Goal: Contribute content: Add original content to the website for others to see

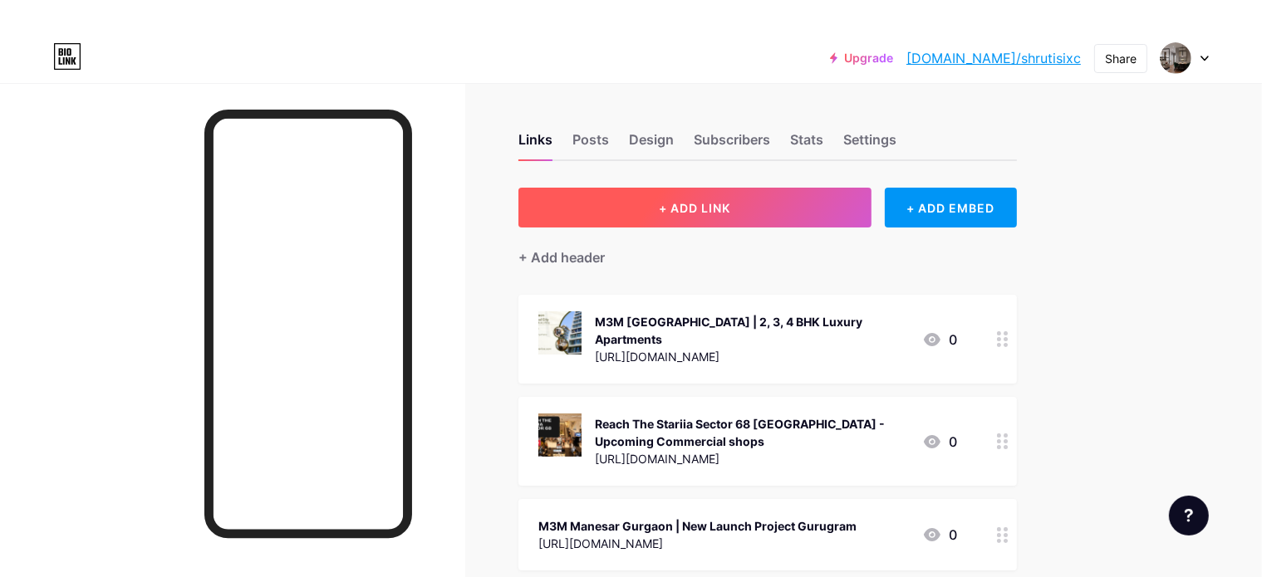
click at [818, 205] on button "+ ADD LINK" at bounding box center [694, 208] width 353 height 40
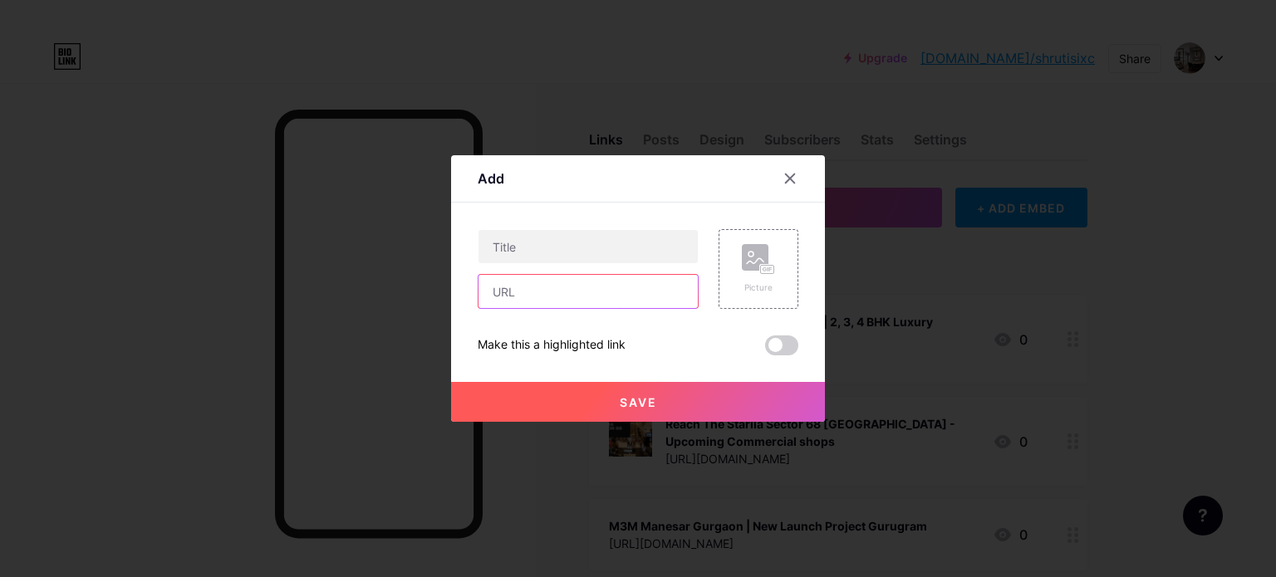
click at [551, 285] on input "text" at bounding box center [588, 291] width 219 height 33
paste input "[URL][DOMAIN_NAME]"
type input "[URL][DOMAIN_NAME]"
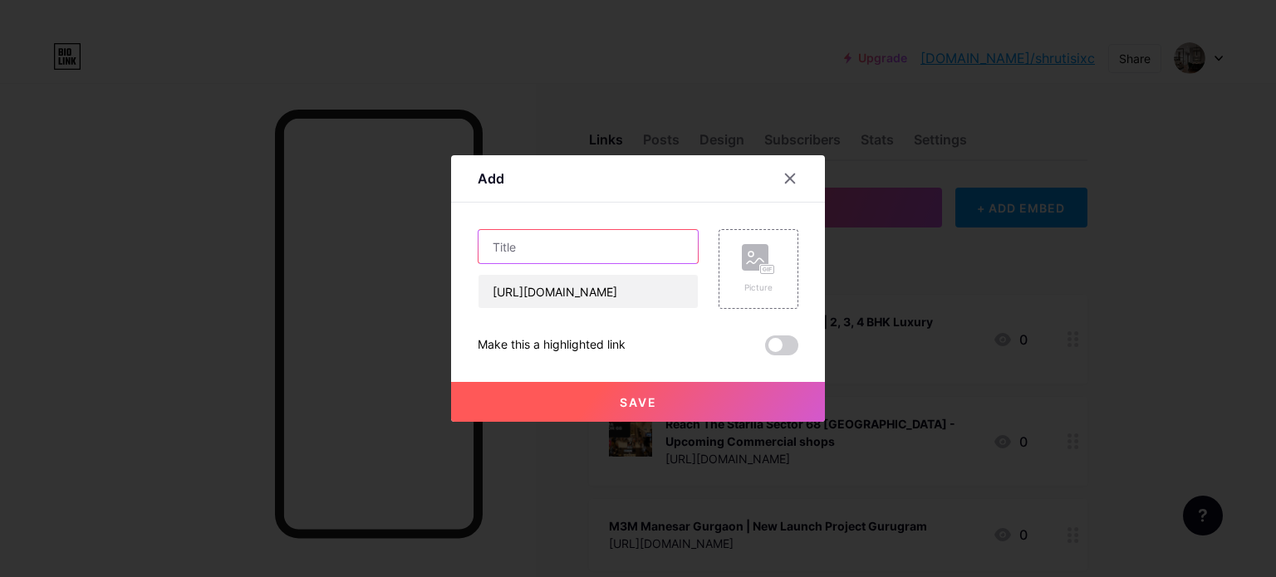
click at [548, 244] on input "text" at bounding box center [588, 246] width 219 height 33
paste input "Adore Sector 26 Sohna - Luxury Residential Projects In [GEOGRAPHIC_DATA]"
type input "Adore Sector 26 Sohna - Luxury Residential Projects In [GEOGRAPHIC_DATA]"
click at [765, 294] on div "Picture" at bounding box center [759, 269] width 80 height 80
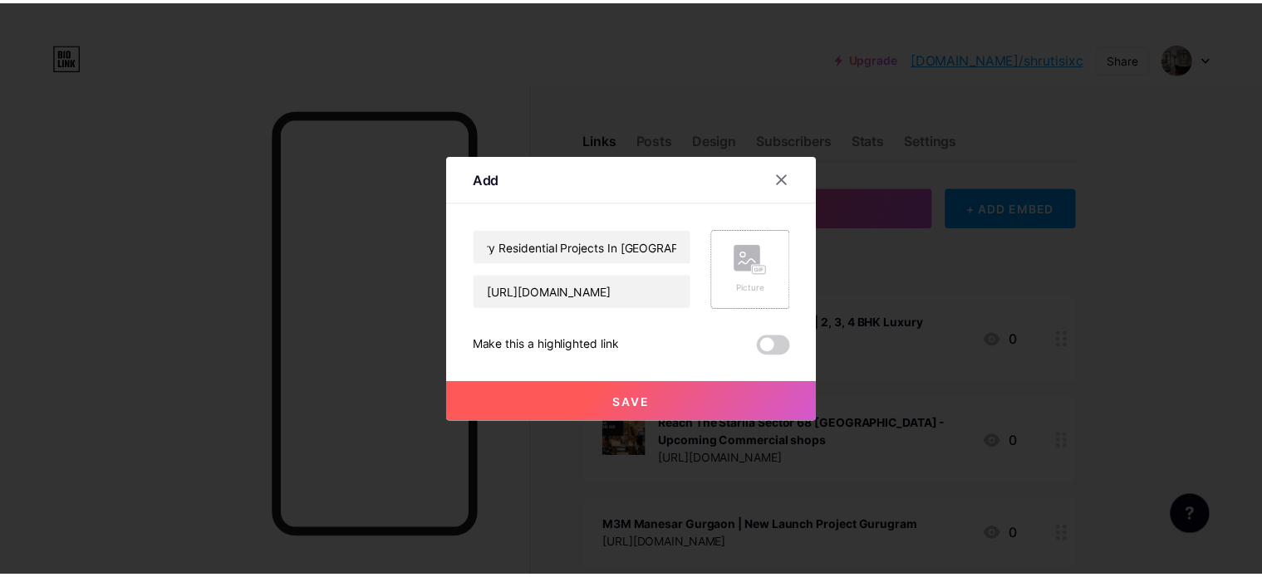
scroll to position [0, 0]
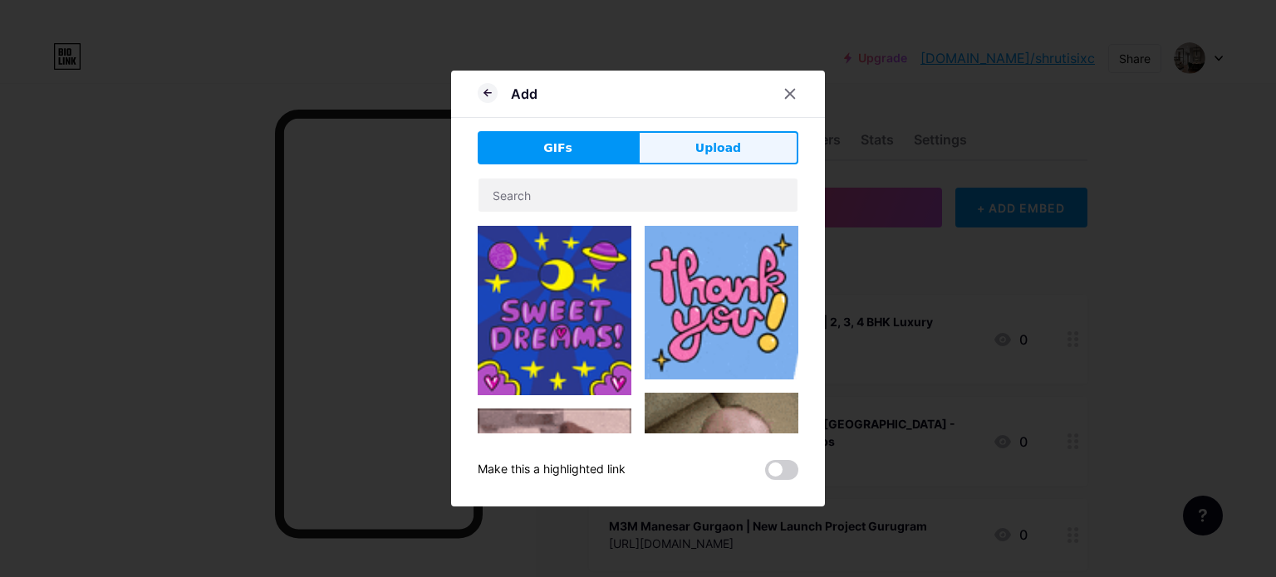
click at [697, 143] on button "Upload" at bounding box center [718, 147] width 160 height 33
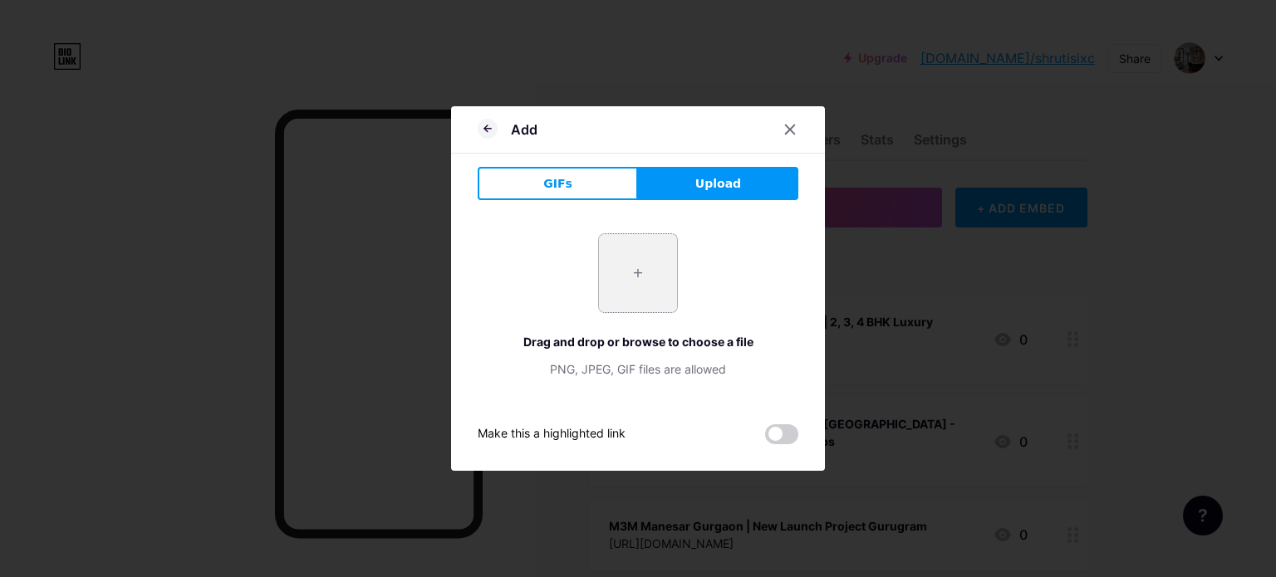
click at [638, 296] on input "file" at bounding box center [638, 273] width 78 height 78
type input "C:\fakepath\Adore Sector 26 Sohna (2).png"
click at [784, 442] on span at bounding box center [781, 435] width 33 height 20
click at [765, 439] on input "checkbox" at bounding box center [765, 439] width 0 height 0
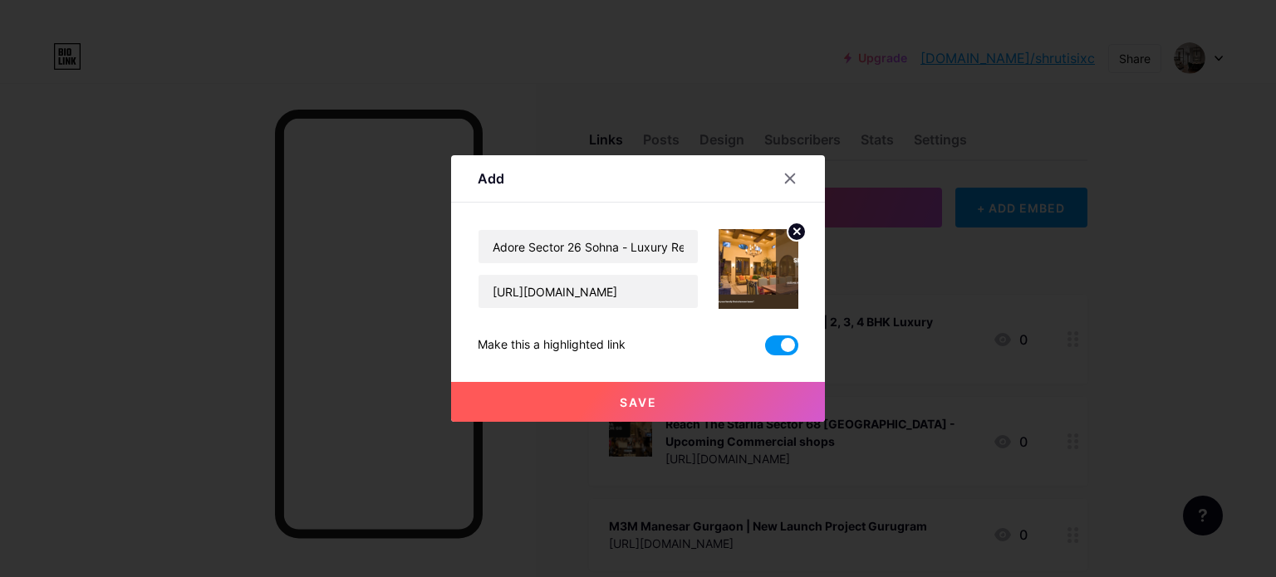
click at [737, 395] on button "Save" at bounding box center [638, 402] width 374 height 40
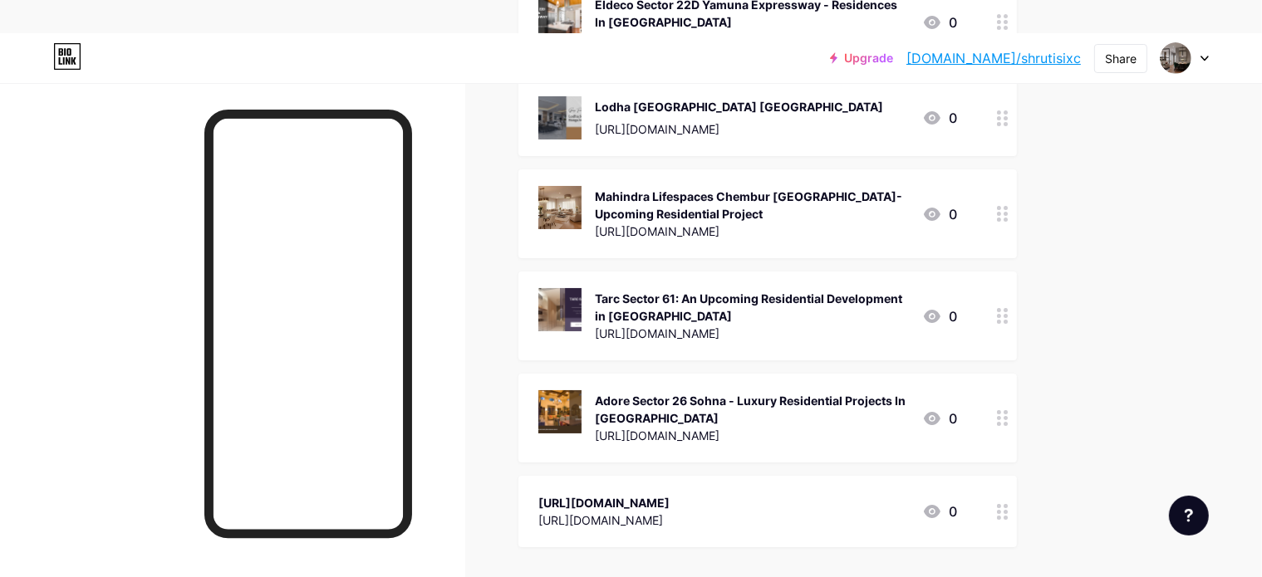
scroll to position [2885, 0]
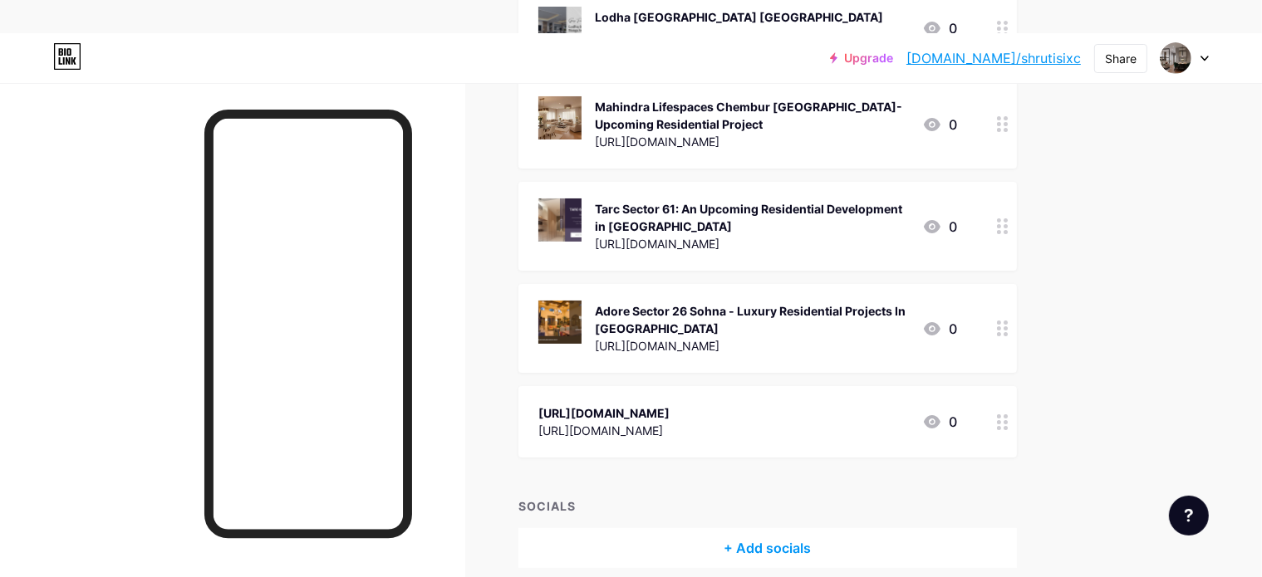
click at [1001, 327] on circle at bounding box center [999, 329] width 4 height 4
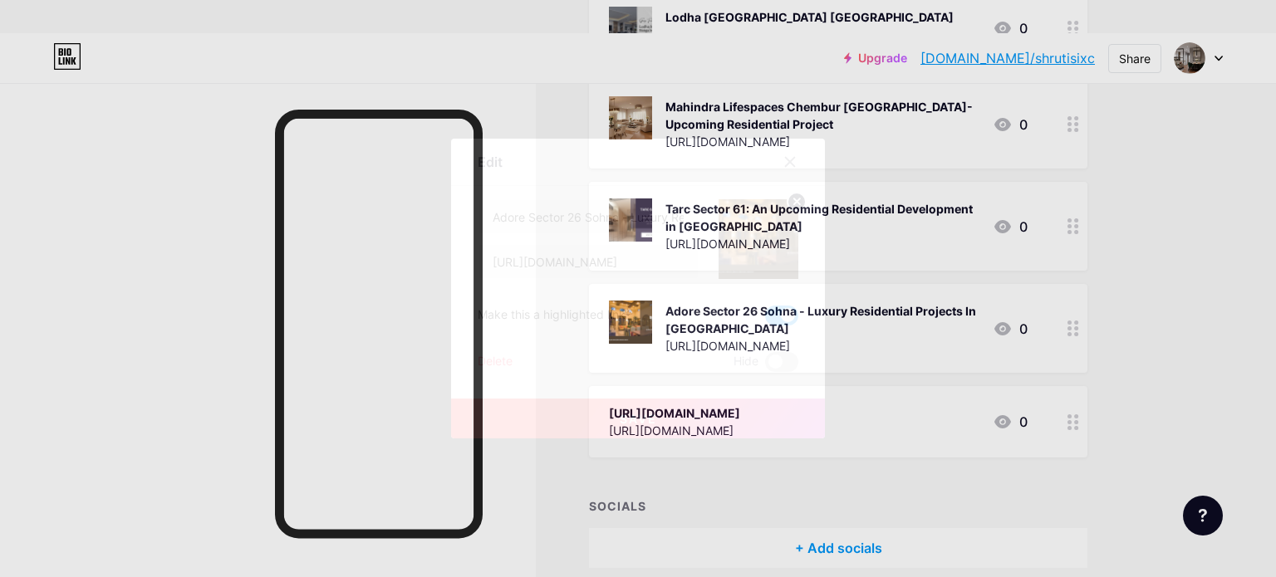
click at [787, 163] on icon at bounding box center [790, 161] width 13 height 13
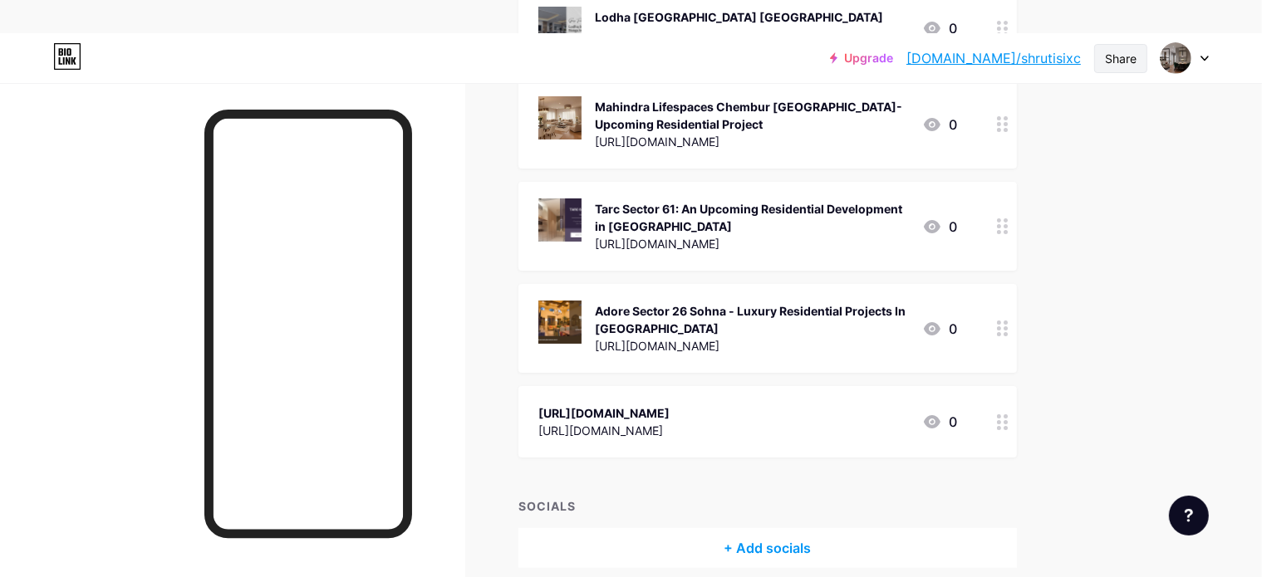
click at [1117, 62] on div "Share" at bounding box center [1121, 58] width 32 height 17
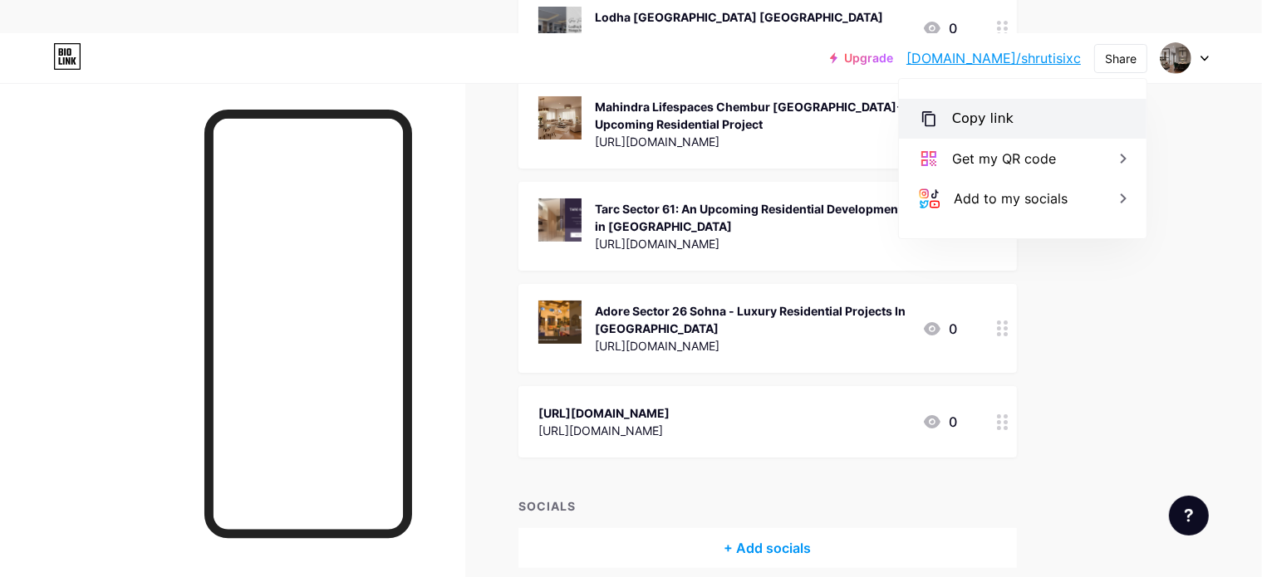
click at [974, 113] on div "Copy link" at bounding box center [982, 119] width 61 height 20
